Goal: Find specific page/section: Find specific page/section

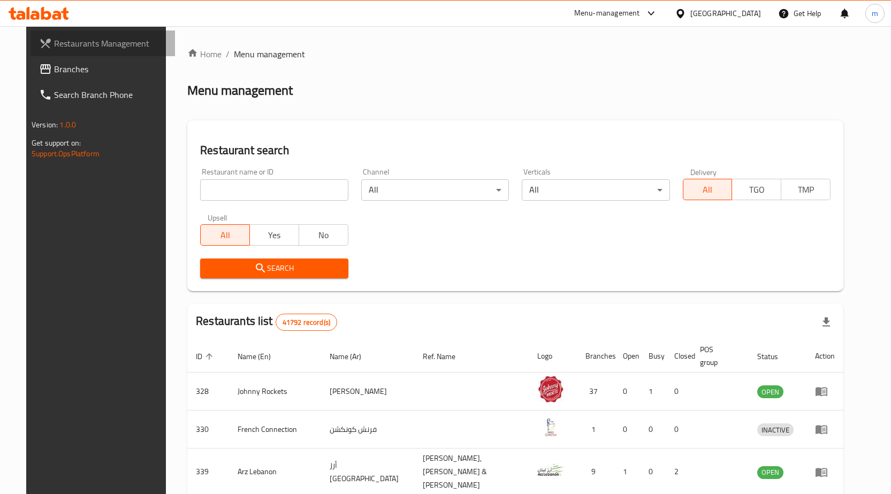
click at [102, 43] on span "Restaurants Management" at bounding box center [110, 43] width 112 height 13
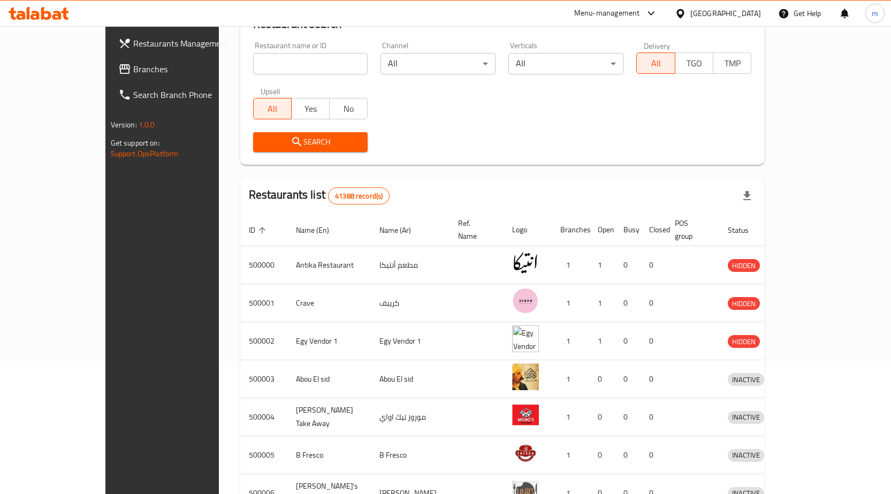
scroll to position [107, 0]
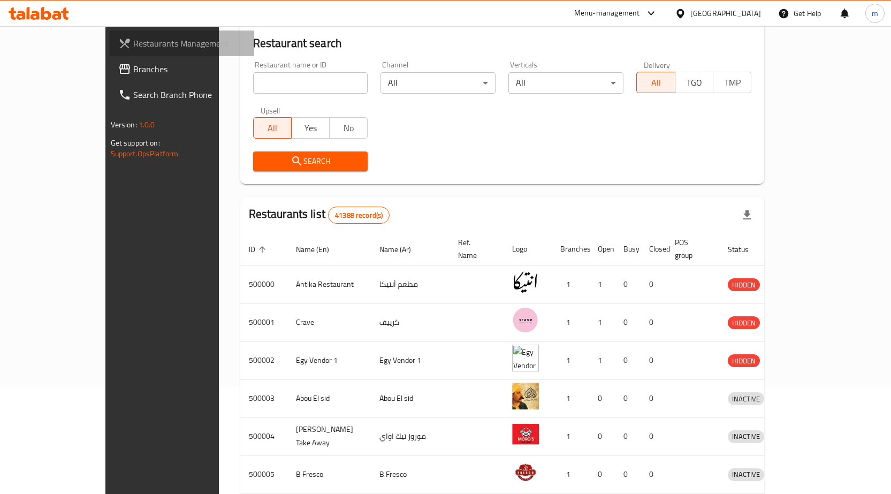
click at [133, 39] on span "Restaurants Management" at bounding box center [189, 43] width 112 height 13
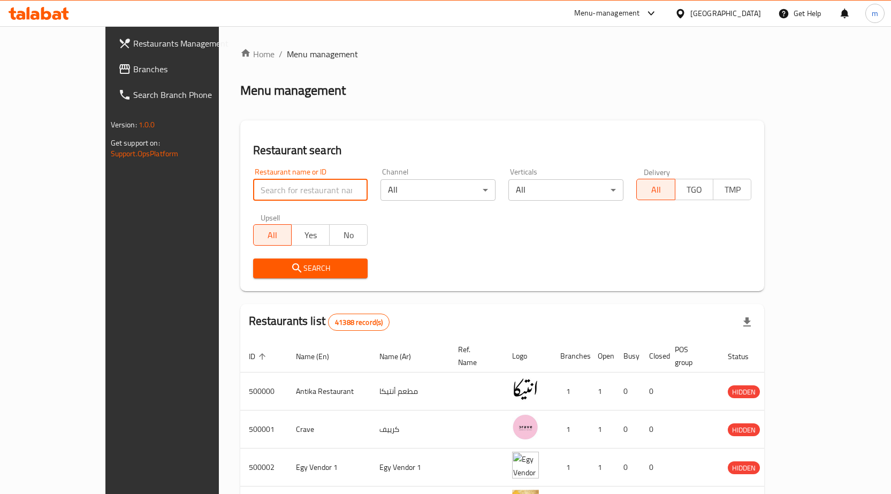
click at [282, 193] on input "search" at bounding box center [310, 189] width 115 height 21
paste input "Solana"
type input "Solana"
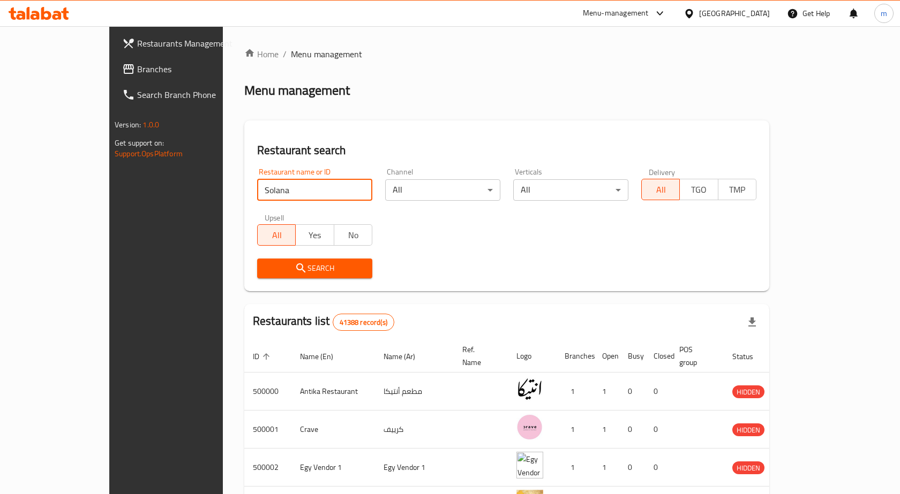
click at [394, 186] on body "​ Menu-management Egypt Get Help m Restaurants Management Branches Search Branc…" at bounding box center [450, 260] width 900 height 468
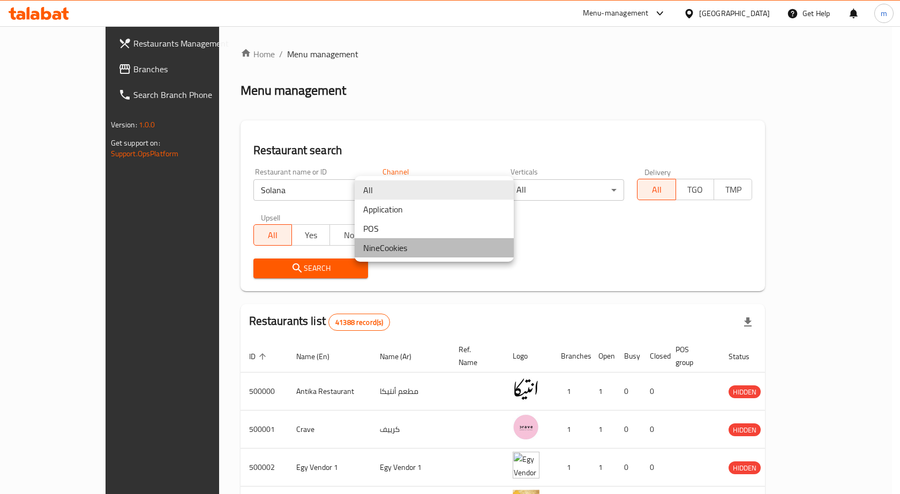
click at [449, 247] on li "NineCookies" at bounding box center [433, 247] width 159 height 19
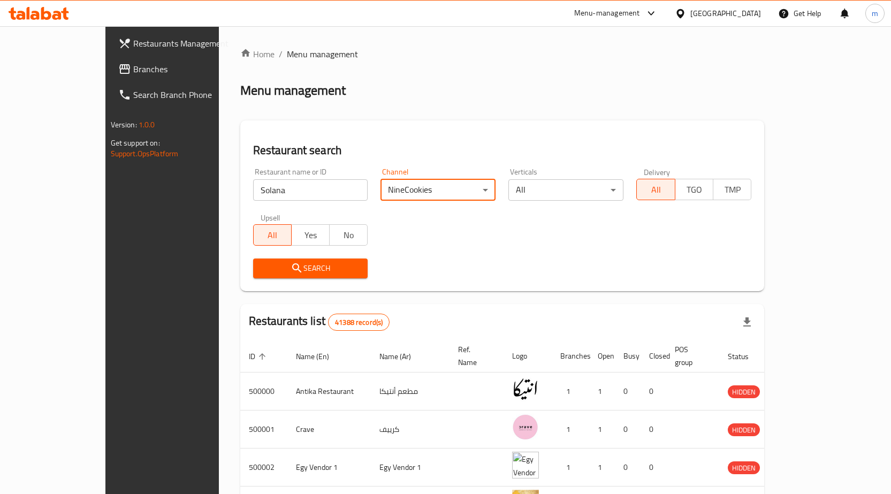
click at [709, 190] on span "TGO" at bounding box center [694, 190] width 29 height 16
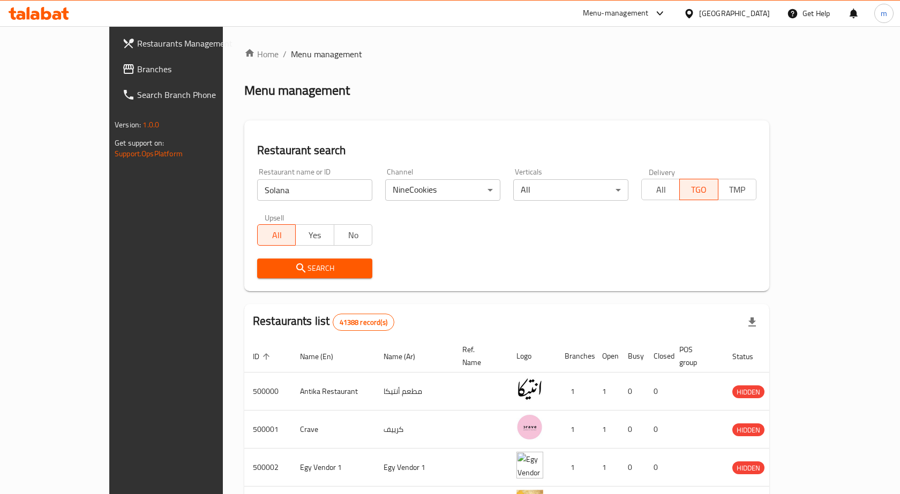
click at [620, 192] on body "​ Menu-management Egypt Get Help m Restaurants Management Branches Search Branc…" at bounding box center [450, 260] width 900 height 468
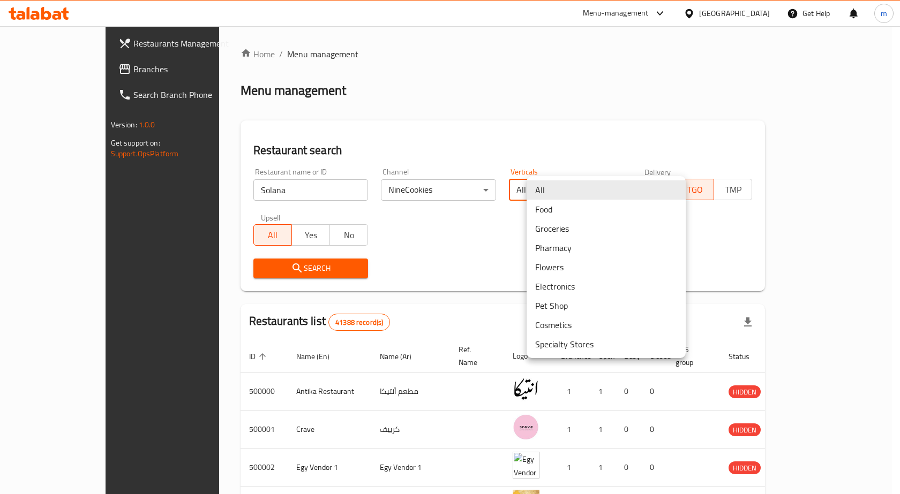
click at [459, 117] on div at bounding box center [450, 247] width 900 height 494
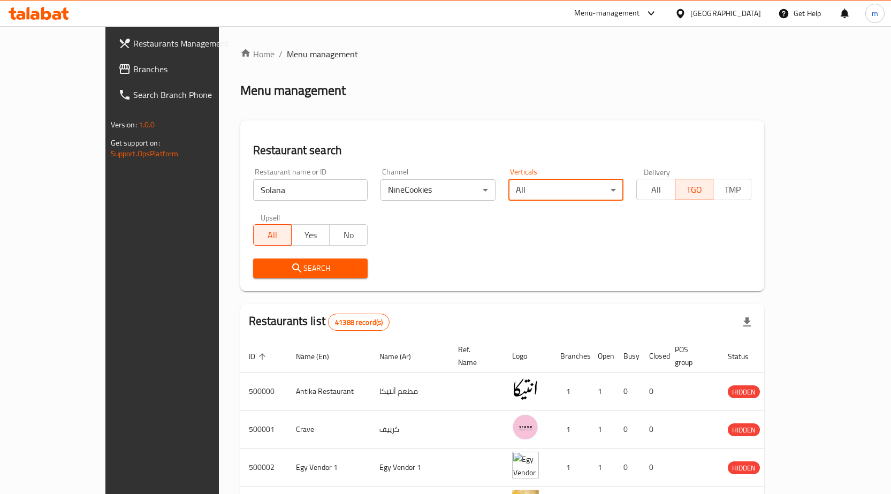
click at [316, 271] on span "Search" at bounding box center [311, 268] width 98 height 13
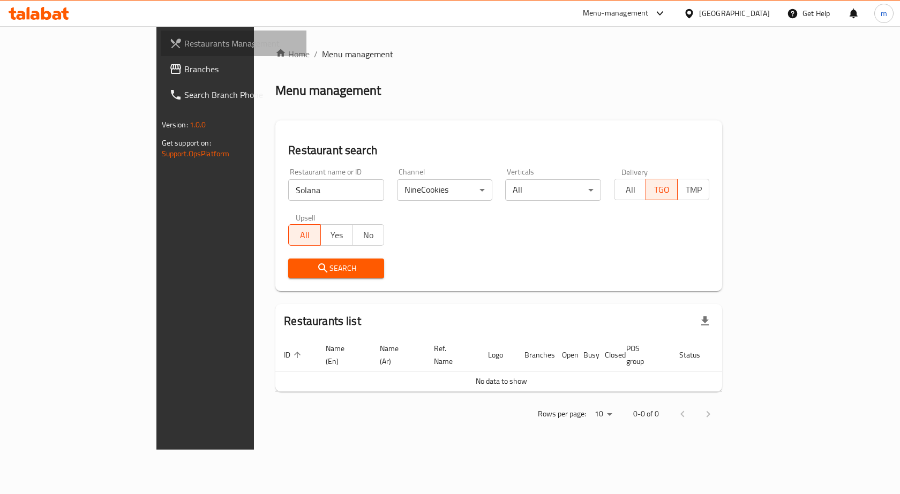
click at [184, 41] on span "Restaurants Management" at bounding box center [241, 43] width 114 height 13
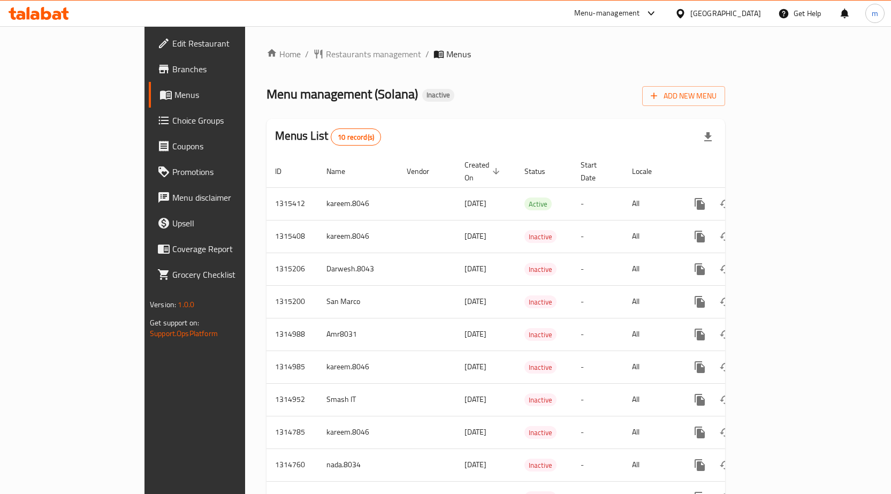
click at [172, 70] on span "Branches" at bounding box center [228, 69] width 112 height 13
